Goal: Task Accomplishment & Management: Manage account settings

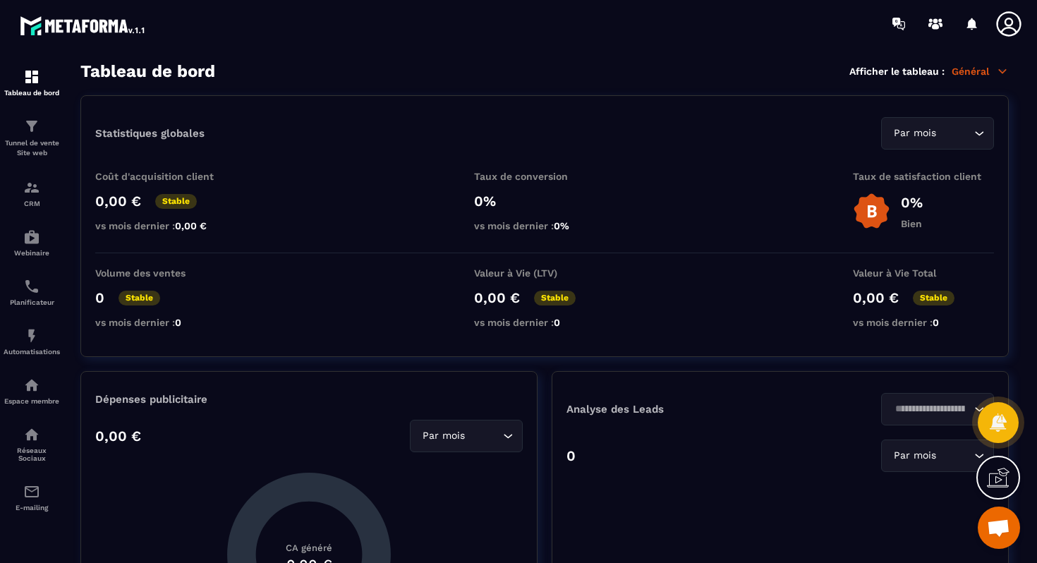
scroll to position [314, 0]
click at [32, 200] on p "CRM" at bounding box center [32, 204] width 56 height 8
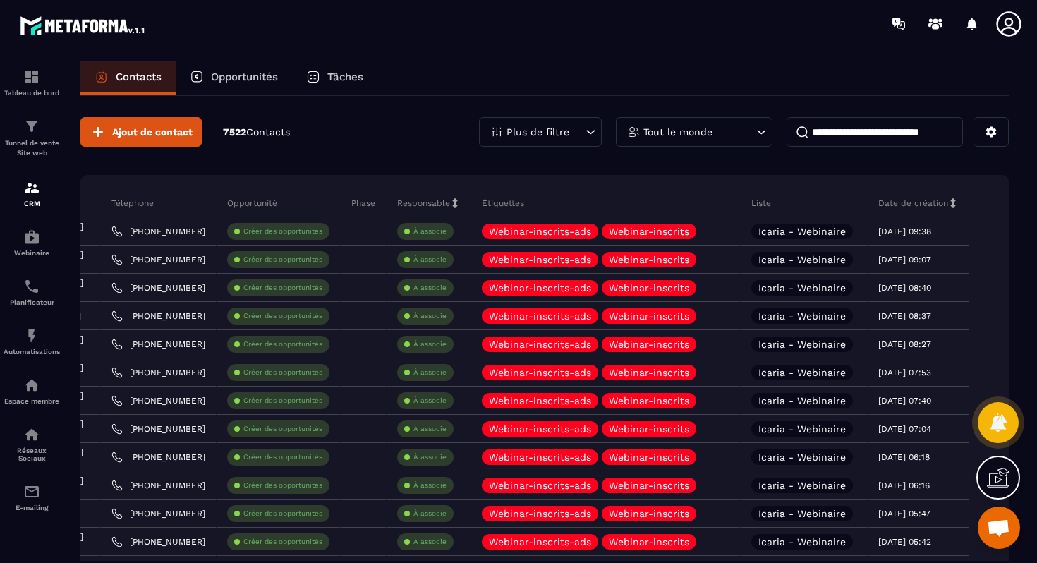
click at [591, 132] on icon at bounding box center [591, 132] width 14 height 14
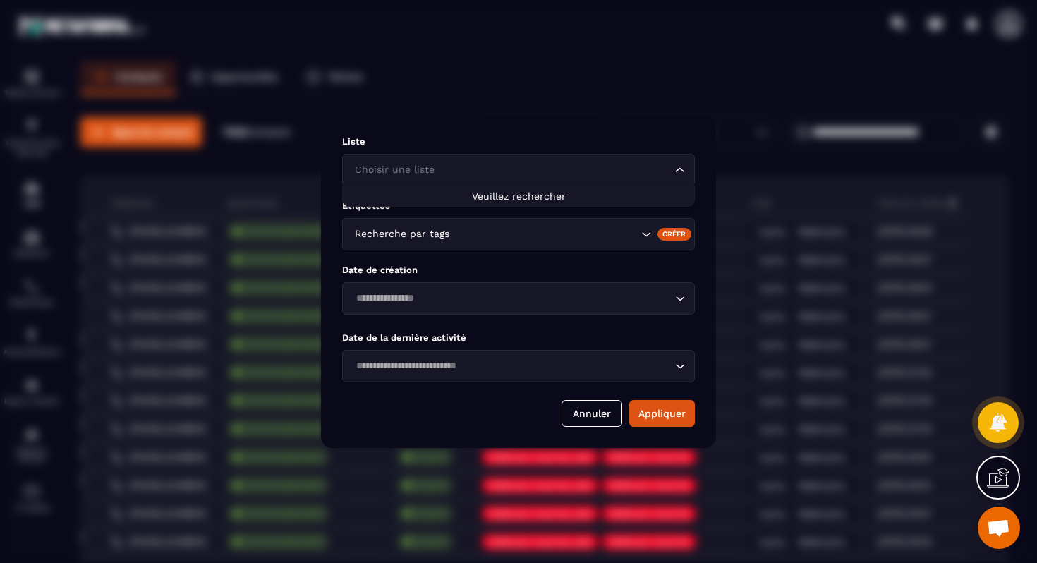
click at [687, 171] on icon "Search for option" at bounding box center [680, 170] width 14 height 14
click at [489, 256] on div "Liste Choisir une liste Loading... Étiquettes Recherche par tags Créer Date de …" at bounding box center [518, 281] width 395 height 333
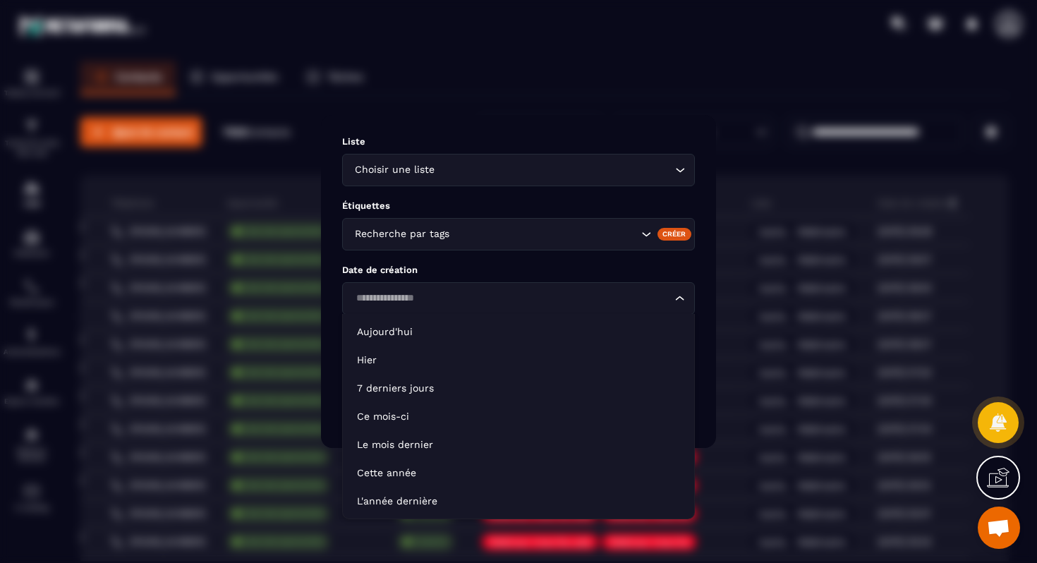
click at [478, 303] on input "Search for option" at bounding box center [511, 299] width 320 height 16
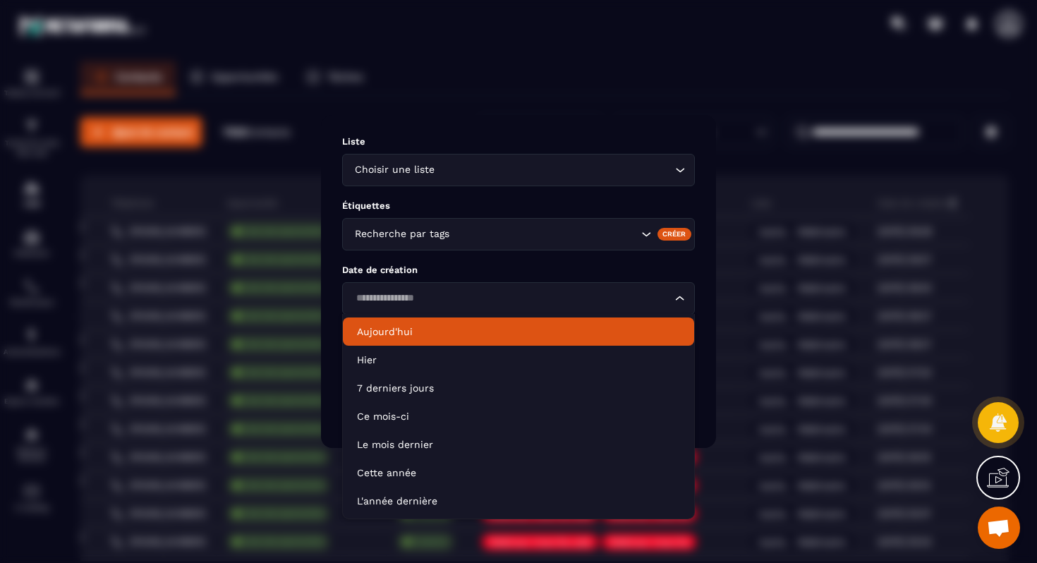
click at [409, 332] on p "Aujourd'hui" at bounding box center [518, 332] width 323 height 14
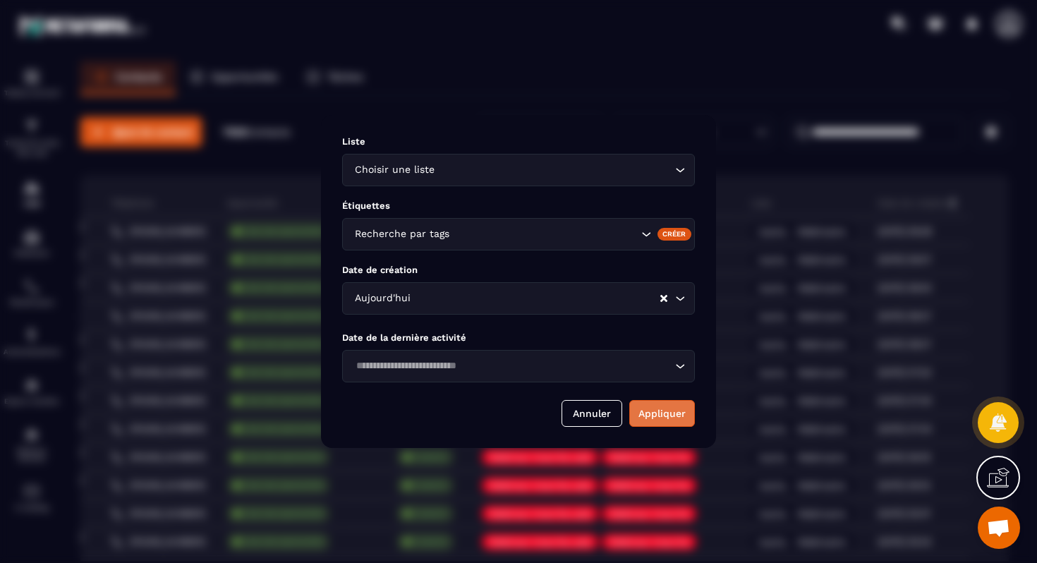
click at [677, 415] on button "Appliquer" at bounding box center [662, 413] width 66 height 27
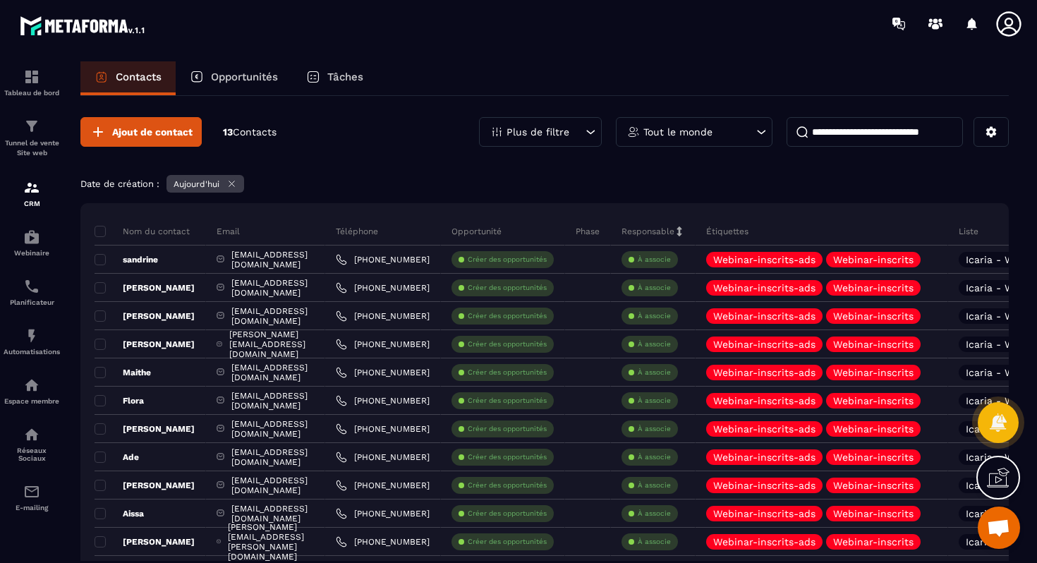
click at [591, 138] on icon at bounding box center [591, 132] width 14 height 14
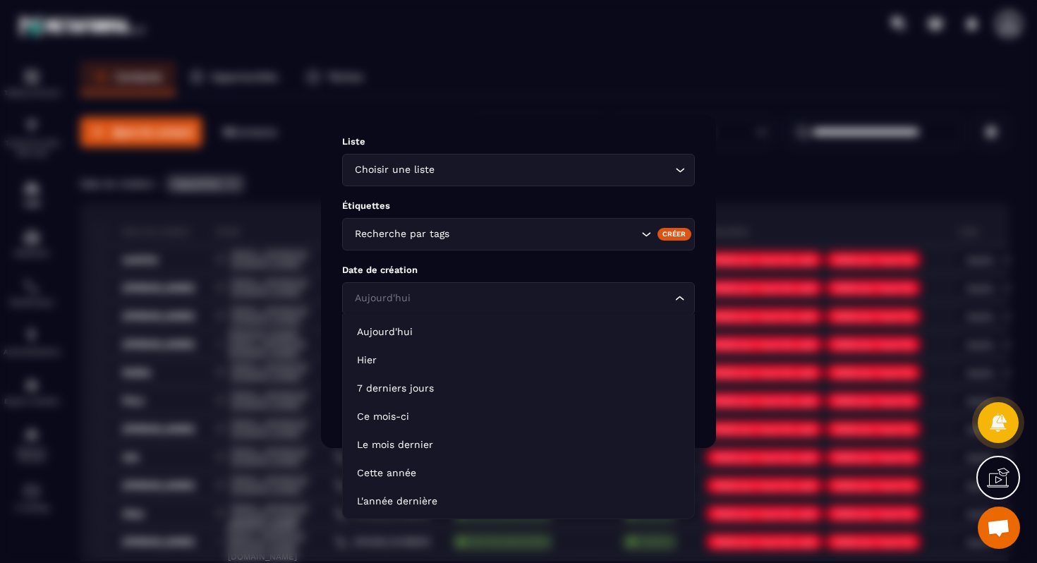
click at [684, 299] on icon "Search for option" at bounding box center [680, 298] width 14 height 14
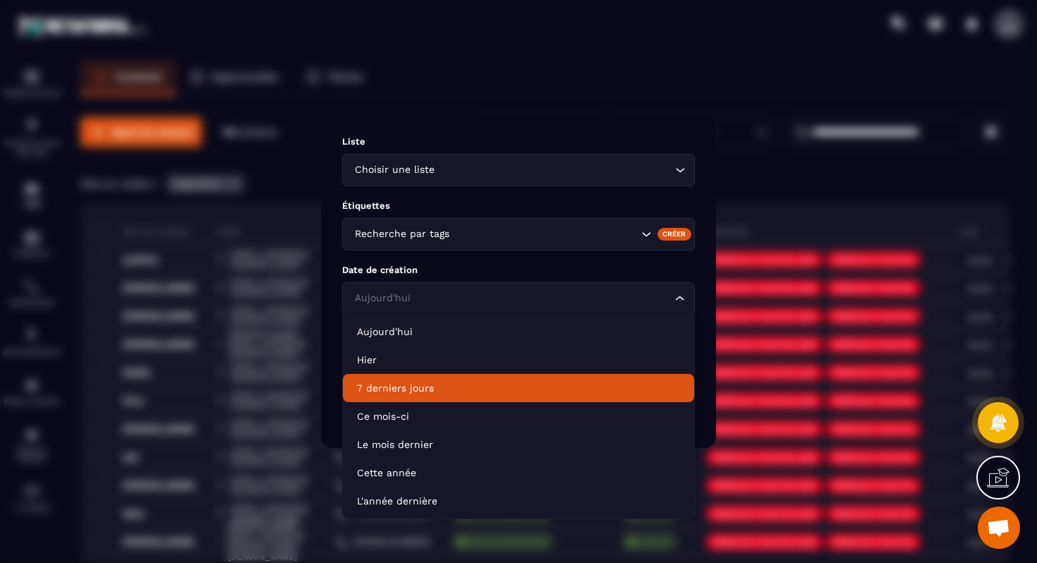
click at [461, 390] on p "7 derniers jours" at bounding box center [518, 388] width 323 height 14
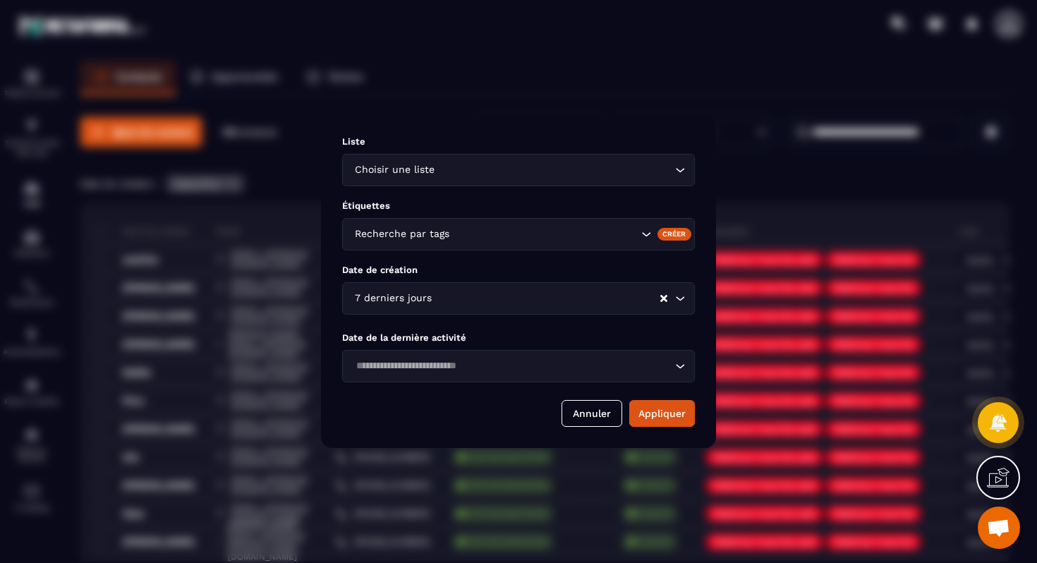
click at [500, 364] on input "Search for option" at bounding box center [511, 366] width 320 height 16
click at [663, 419] on button "Appliquer" at bounding box center [662, 413] width 66 height 27
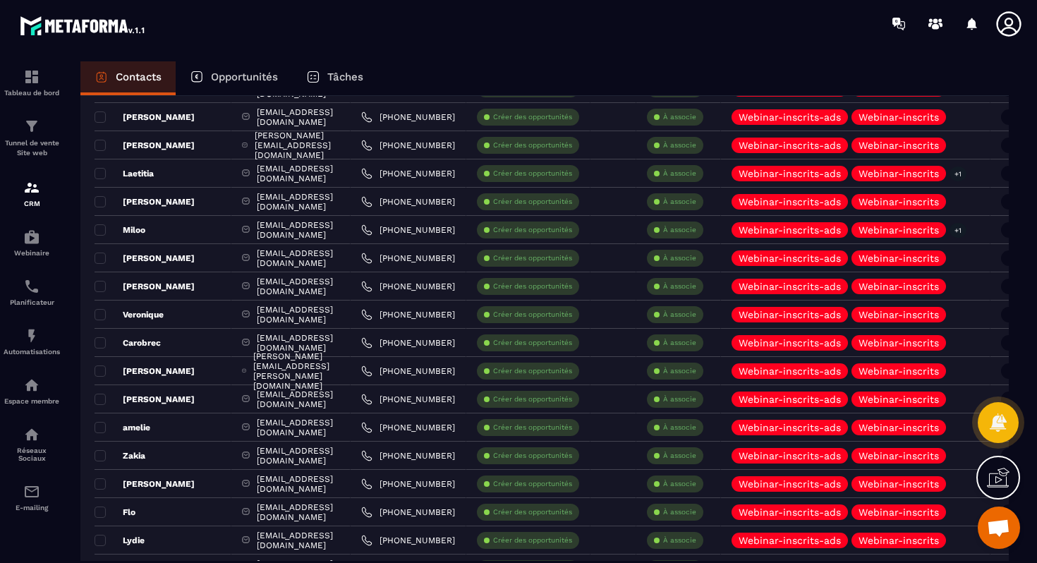
drag, startPoint x: 2, startPoint y: 28, endPoint x: -80, endPoint y: 20, distance: 82.9
click at [0, 20] on html "Tableau de bord Tunnel de vente Site web CRM Webinaire Planificateur Automatisa…" at bounding box center [518, 281] width 1037 height 563
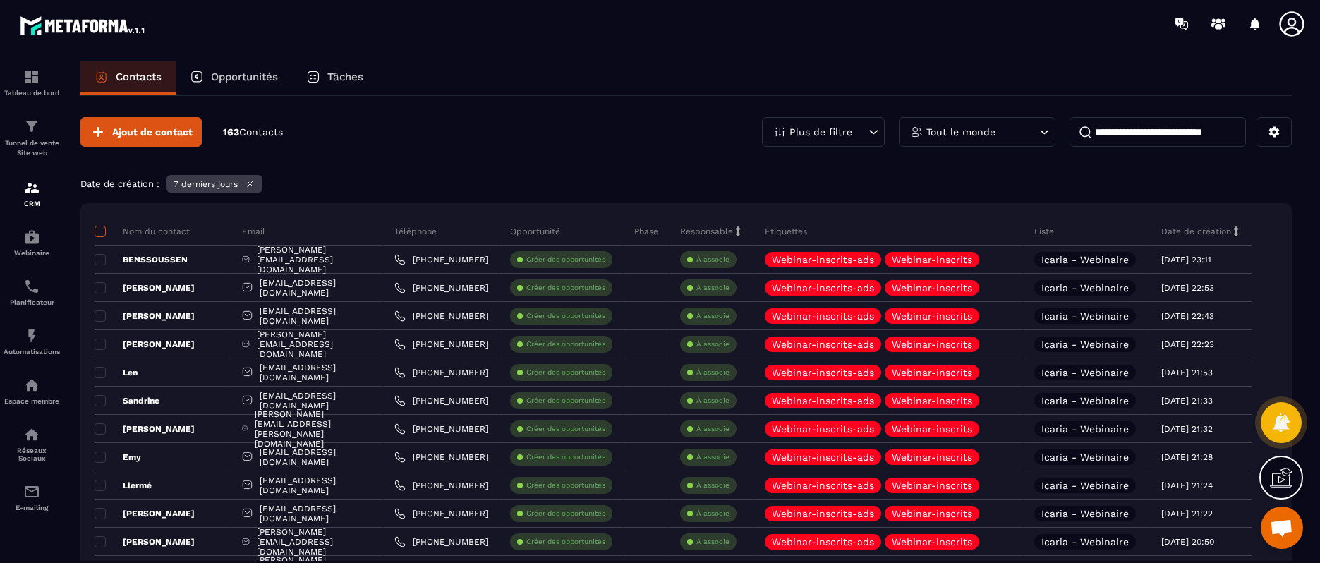
click at [102, 233] on span at bounding box center [100, 231] width 11 height 11
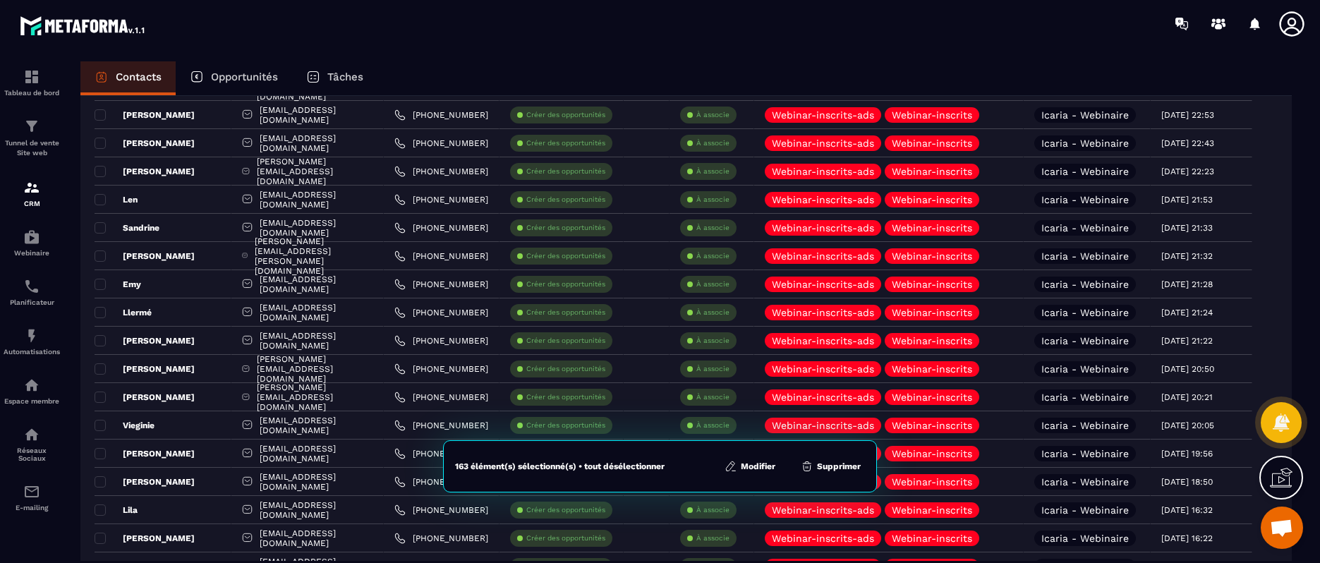
scroll to position [172, 0]
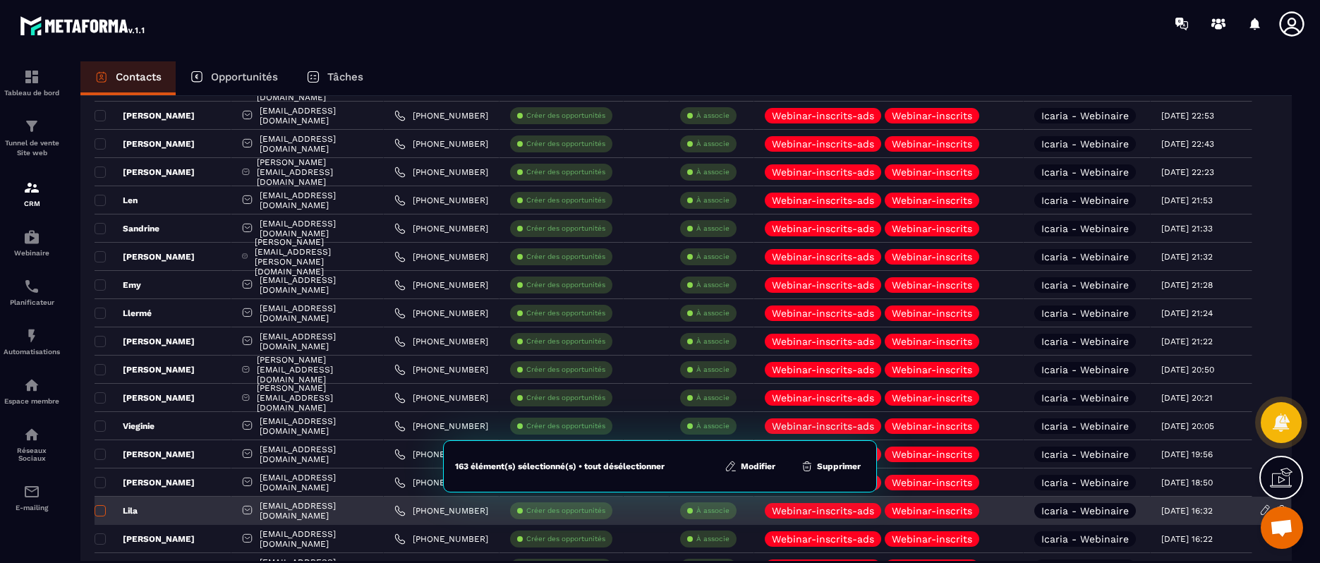
click at [102, 515] on span at bounding box center [100, 510] width 11 height 11
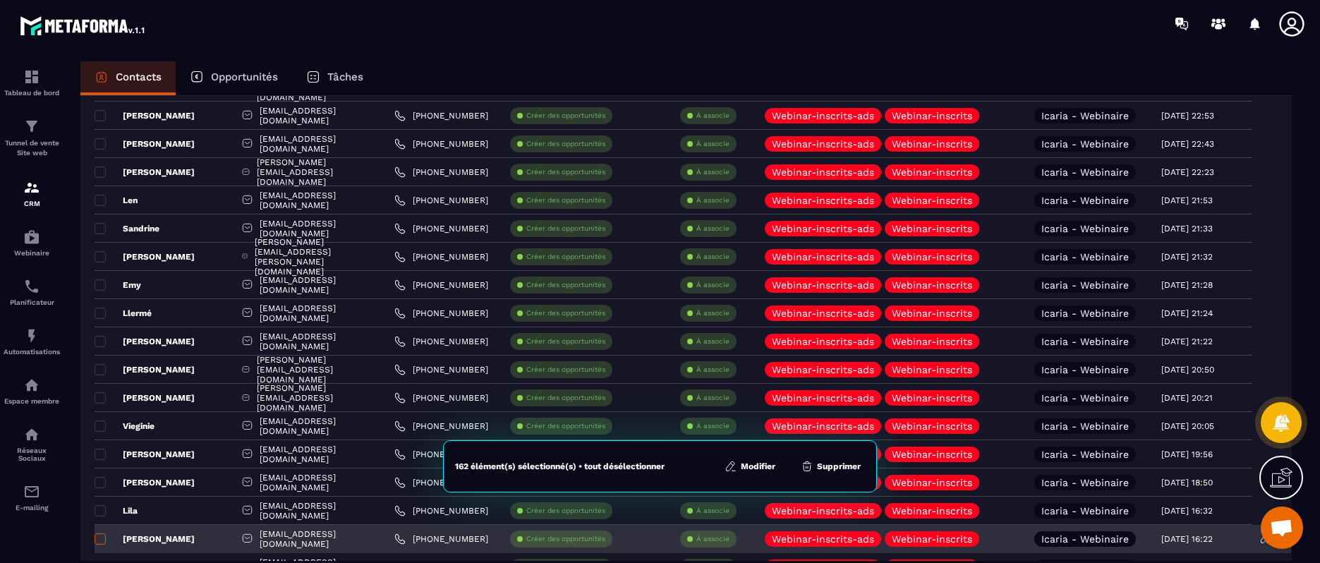
click at [102, 541] on span at bounding box center [100, 538] width 11 height 11
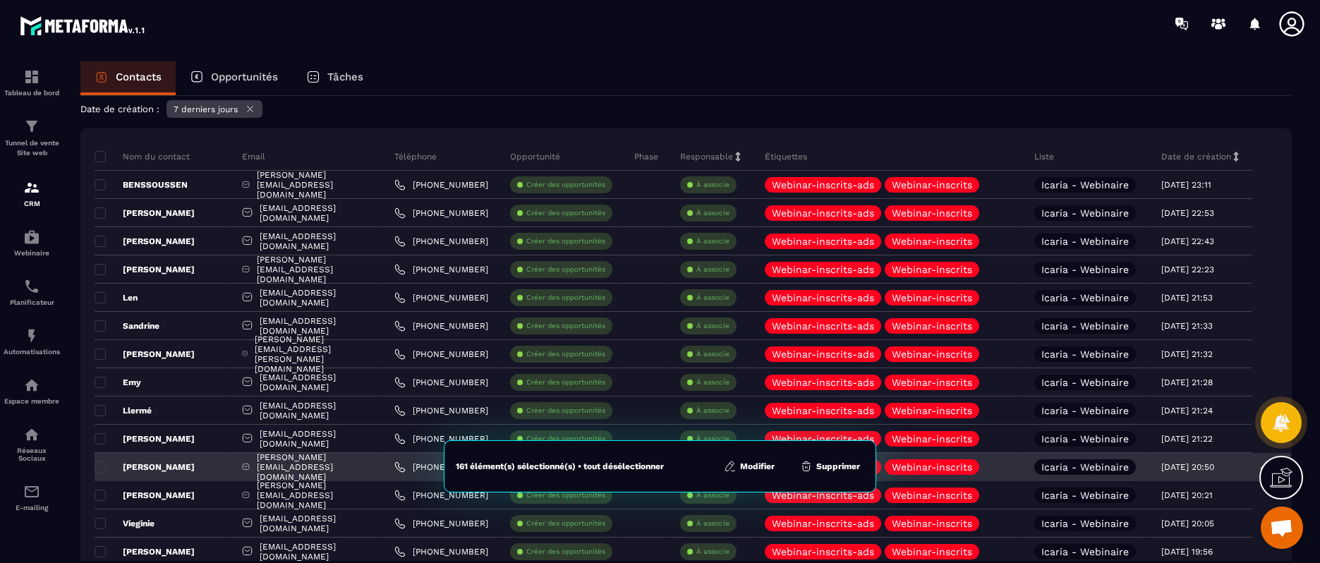
scroll to position [76, 0]
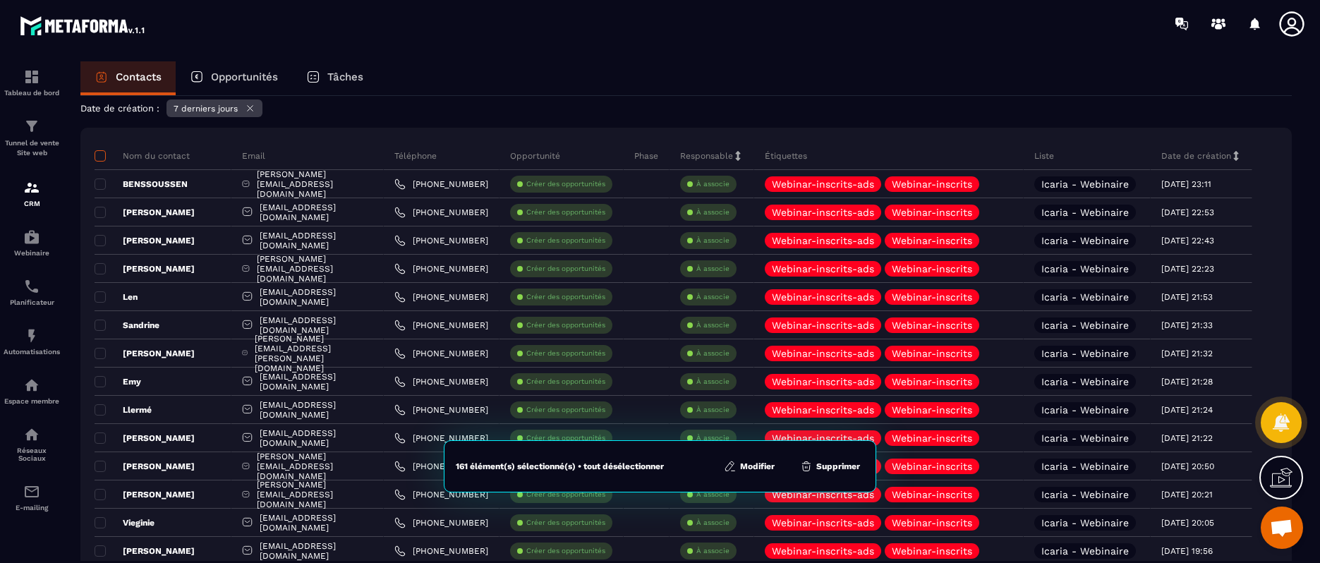
click at [102, 160] on span at bounding box center [100, 155] width 11 height 11
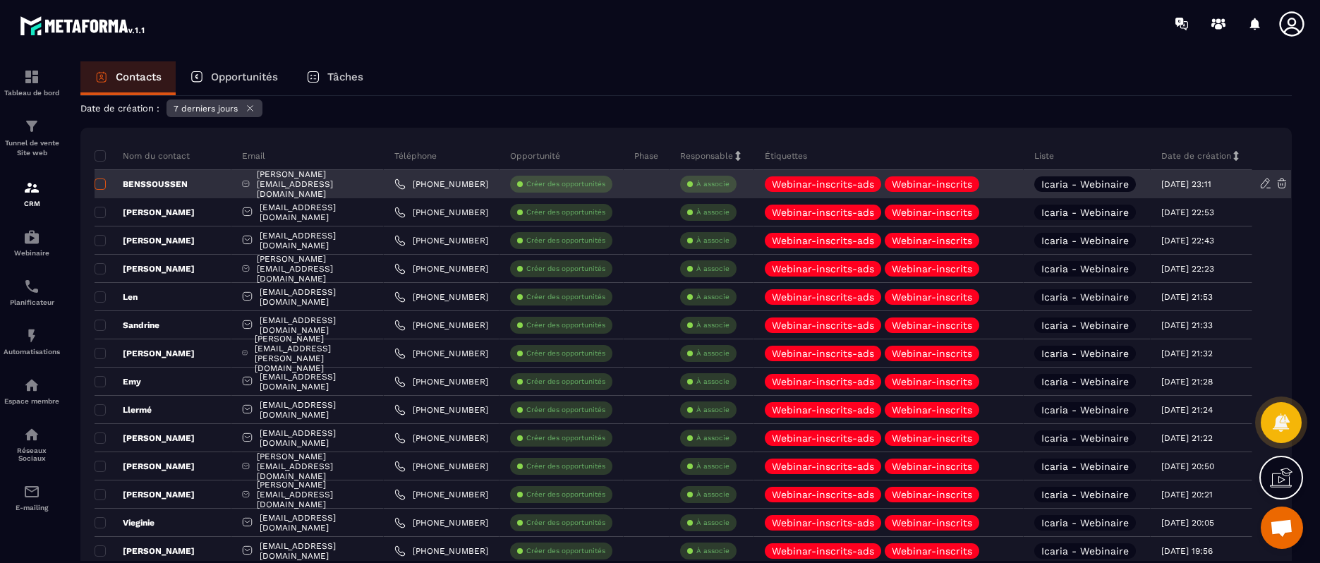
click at [104, 188] on span at bounding box center [100, 184] width 11 height 11
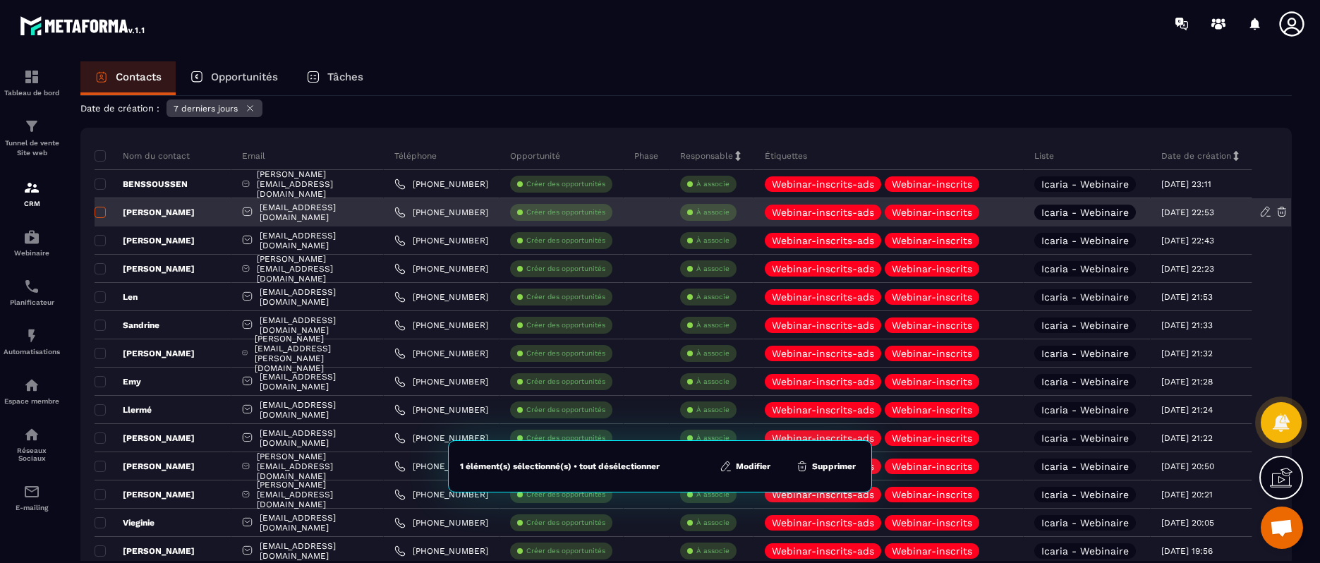
click at [104, 208] on span at bounding box center [100, 212] width 11 height 11
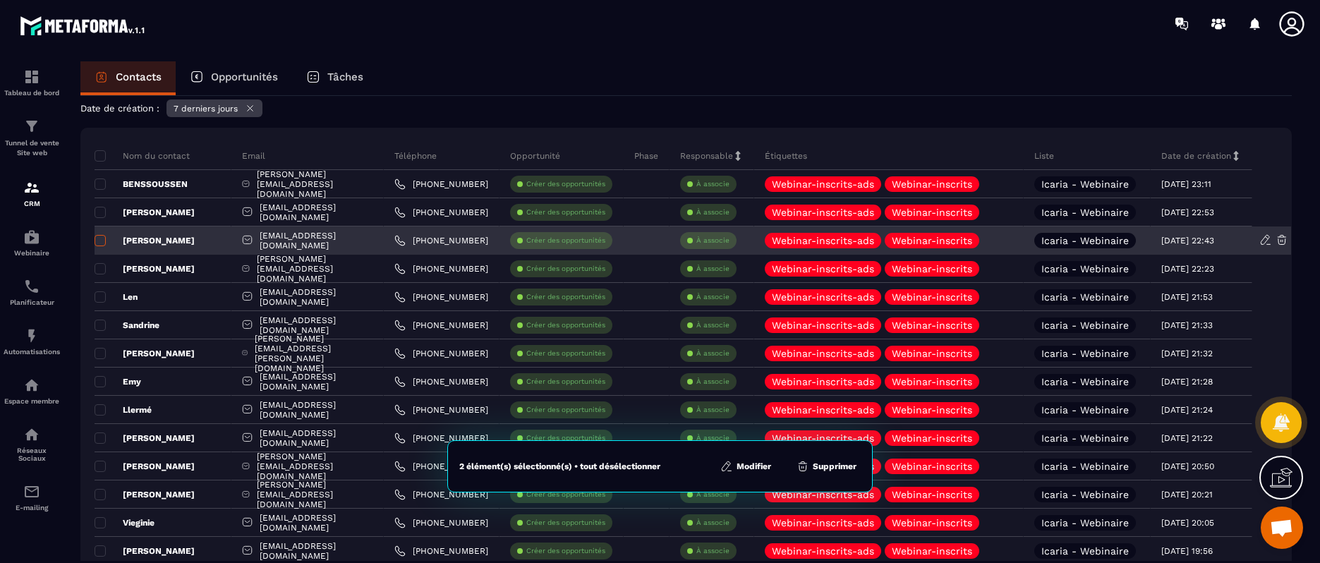
click at [105, 243] on span at bounding box center [100, 240] width 11 height 11
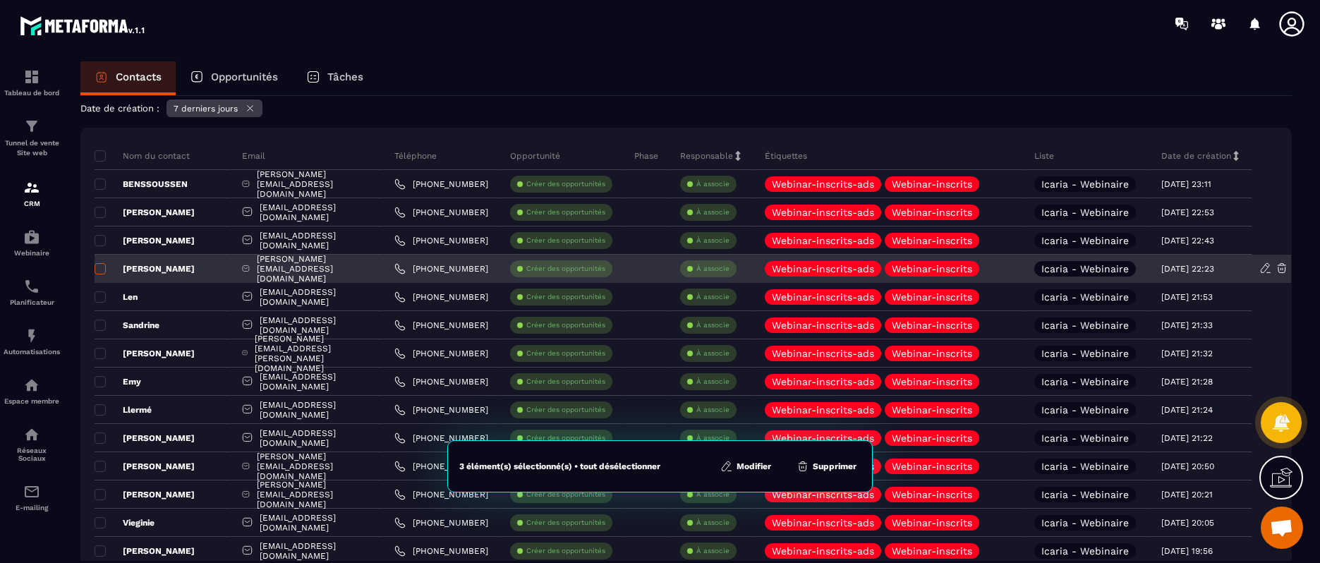
click at [104, 272] on span at bounding box center [100, 268] width 11 height 11
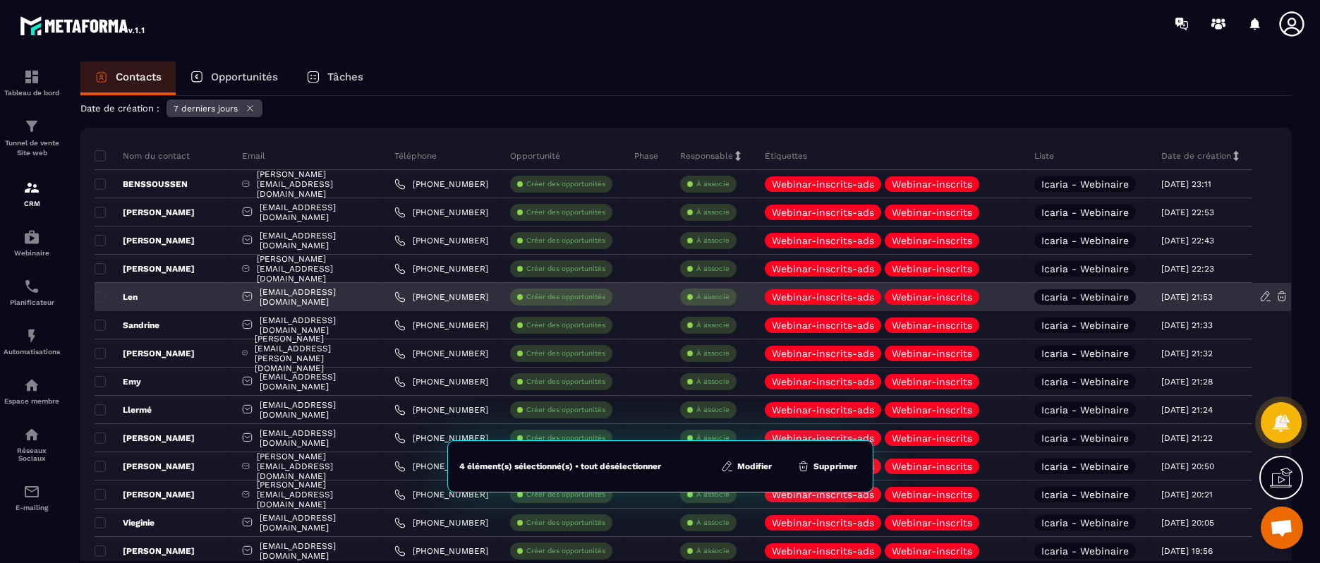
click at [98, 285] on div "Len" at bounding box center [163, 297] width 137 height 28
